Goal: Contribute content

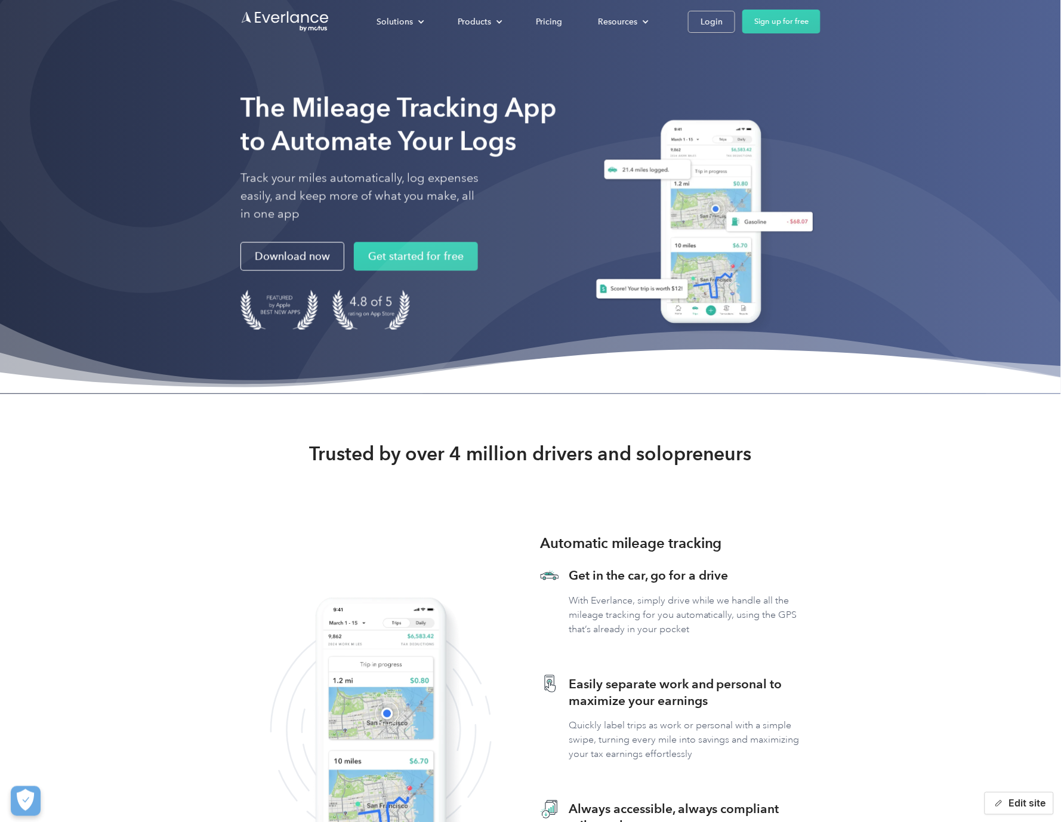
click at [1035, 777] on button "Edit site" at bounding box center [1019, 803] width 69 height 23
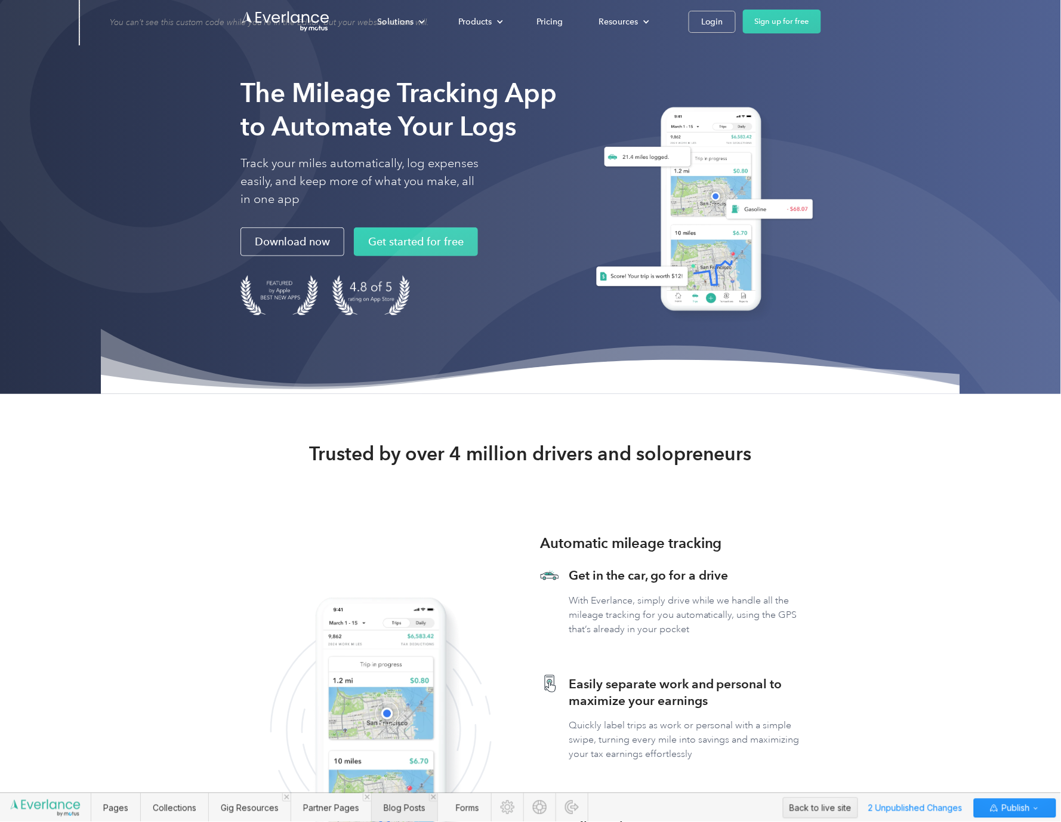
click at [393, 777] on span "Blog Posts" at bounding box center [405, 808] width 42 height 10
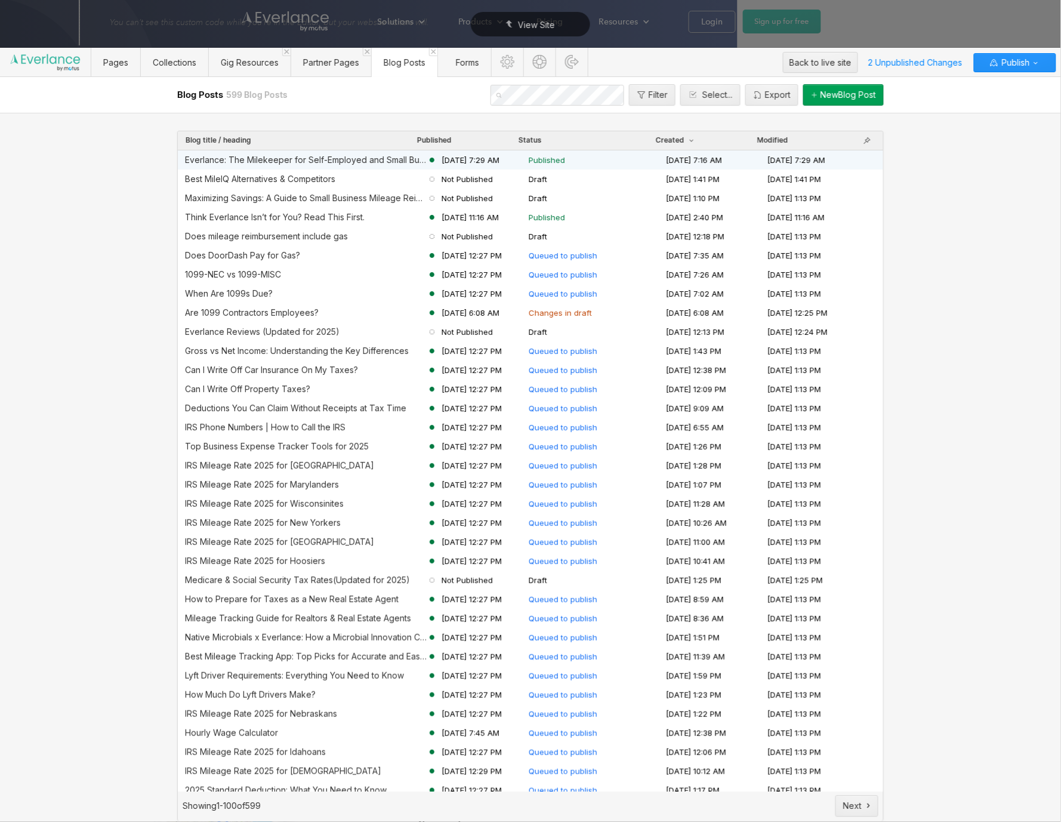
click at [344, 157] on div "Everlance: The Milekeeper for Self-Employed and Small Businesses" at bounding box center [306, 160] width 242 height 10
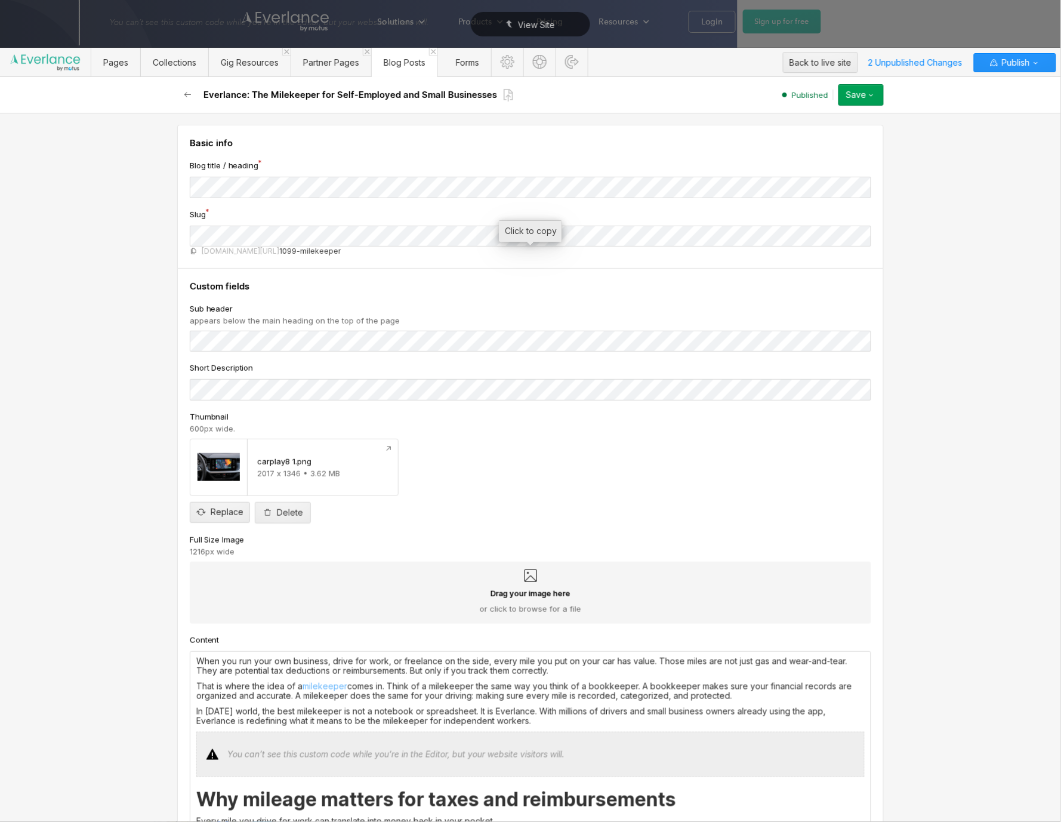
click at [313, 256] on span "1099-milekeeper" at bounding box center [309, 251] width 61 height 10
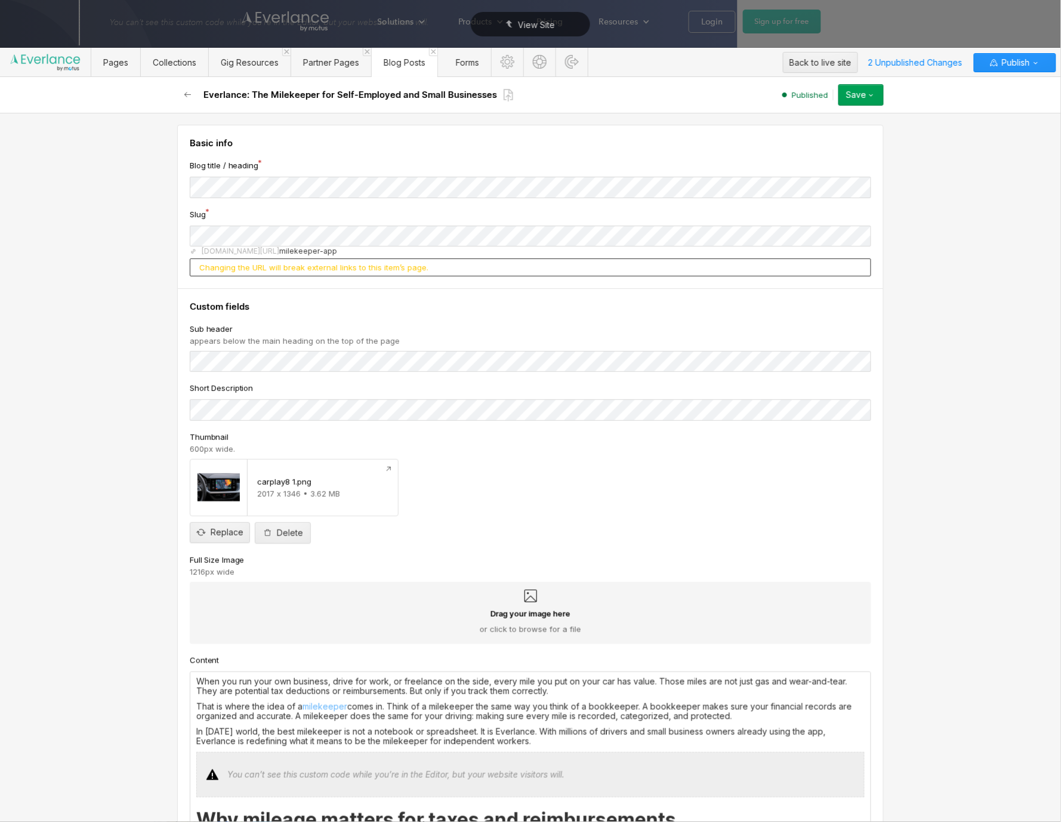
click at [860, 106] on div "Everlance: The Milekeeper for Self-Employed and Small Businesses Published Save…" at bounding box center [530, 95] width 716 height 36
click at [866, 100] on button "Save" at bounding box center [860, 94] width 45 height 21
click at [826, 137] on div "Republish" at bounding box center [824, 135] width 118 height 16
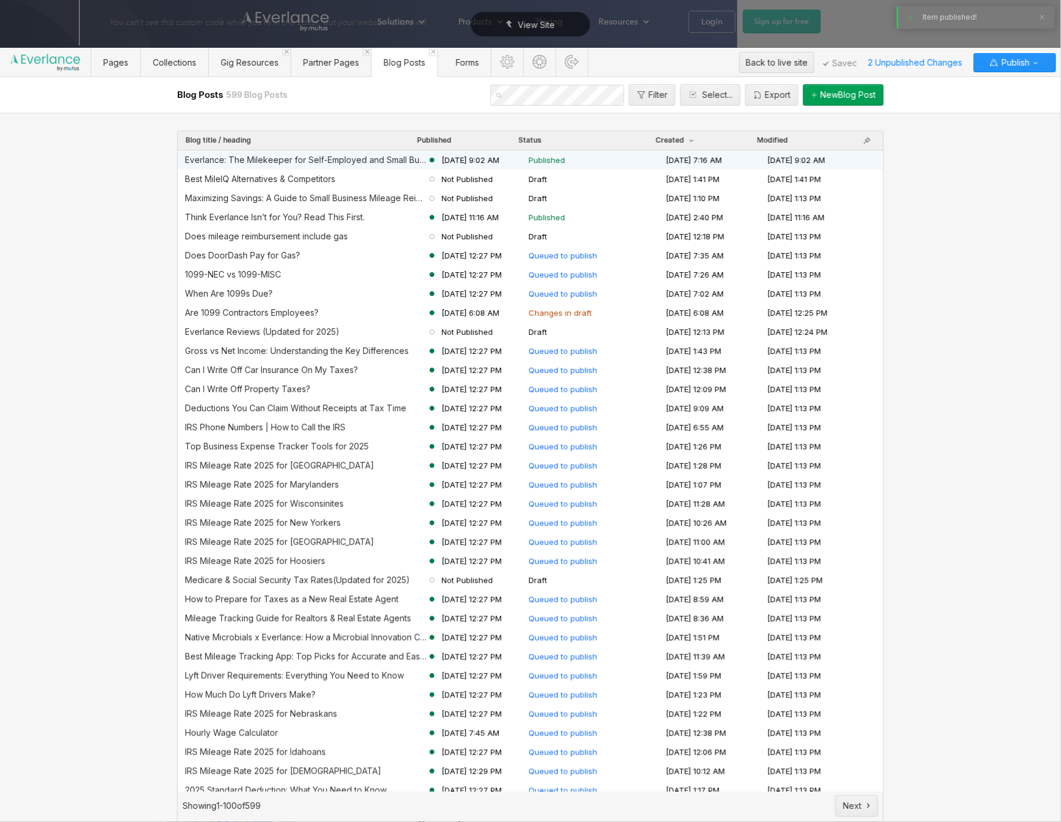
click at [400, 160] on div "Everlance: The Milekeeper for Self-Employed and Small Businesses" at bounding box center [306, 160] width 242 height 10
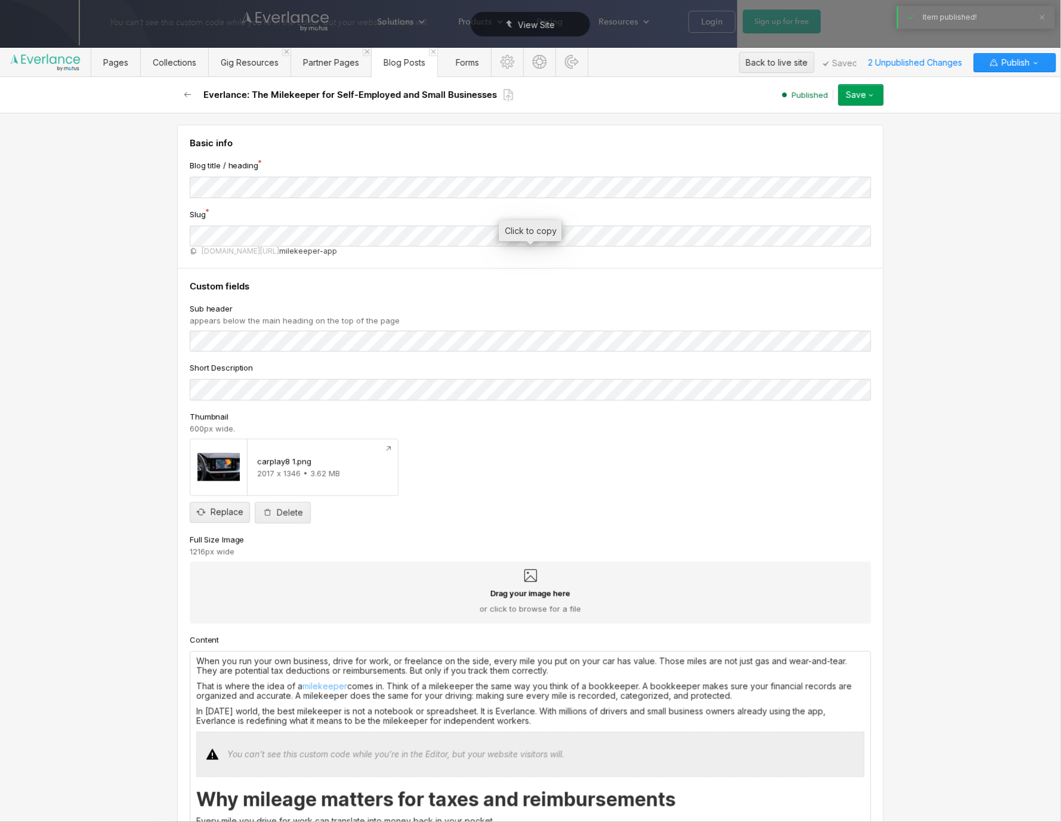
click at [233, 247] on span "[DOMAIN_NAME][URL]" at bounding box center [241, 251] width 78 height 10
click at [279, 253] on span "[DOMAIN_NAME][URL]" at bounding box center [241, 251] width 78 height 10
